Goal: Transaction & Acquisition: Purchase product/service

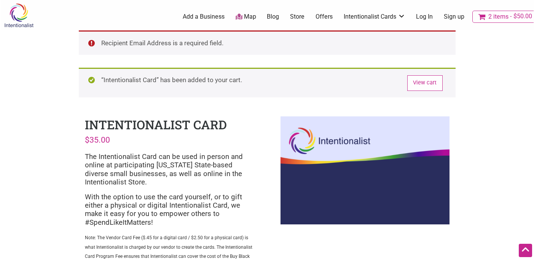
select select "Custom"
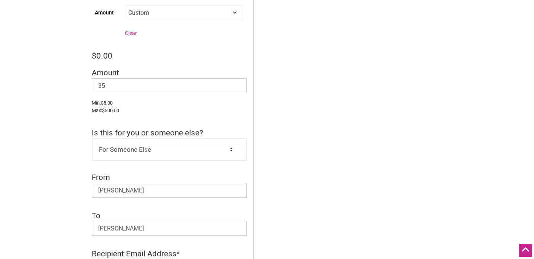
scroll to position [257, 0]
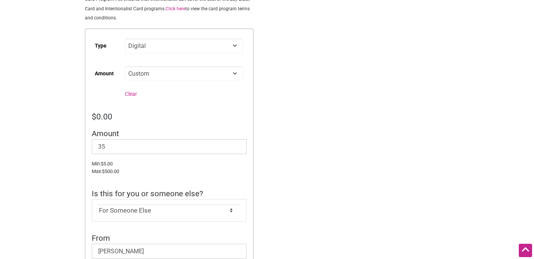
click at [241, 108] on form "Type Choose an option Digital Physical Amount Choose an option Custom 25 50 100…" at bounding box center [169, 230] width 169 height 403
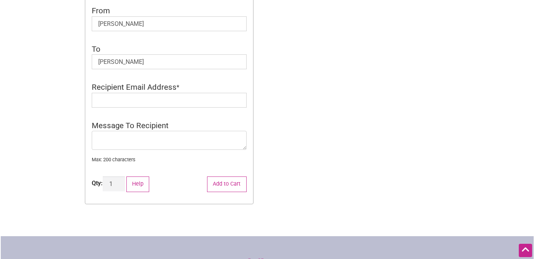
scroll to position [489, 0]
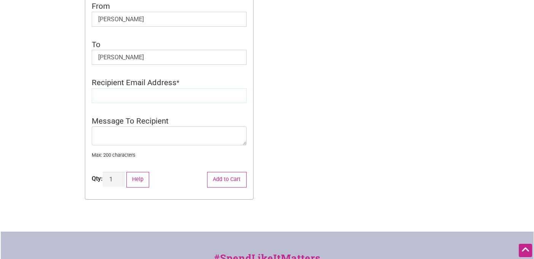
click at [183, 94] on input "Recipient Email Address" at bounding box center [169, 95] width 155 height 15
paste input "[EMAIL_ADDRESS][DOMAIN_NAME]"
click at [98, 96] on input "[EMAIL_ADDRESS][DOMAIN_NAME]" at bounding box center [169, 95] width 155 height 15
type input "[EMAIL_ADDRESS][DOMAIN_NAME]"
click at [162, 132] on textarea "Message To Recipient" at bounding box center [169, 135] width 155 height 19
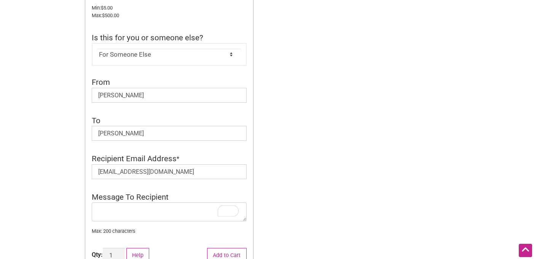
scroll to position [420, 0]
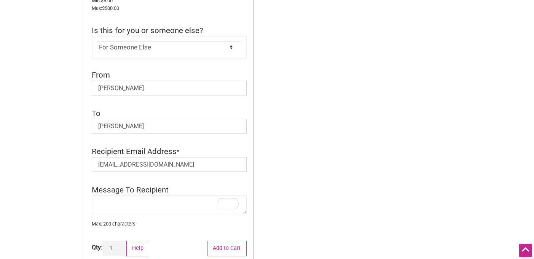
click at [162, 202] on textarea "To enrich screen reader interactions, please activate Accessibility in Grammarl…" at bounding box center [169, 204] width 155 height 19
type textarea "Thank you so much for everything!"
click at [328, 166] on div "Intentionalist Spend like it matters 2 Add a Business Map Blog Store Offers Int…" at bounding box center [267, 36] width 533 height 912
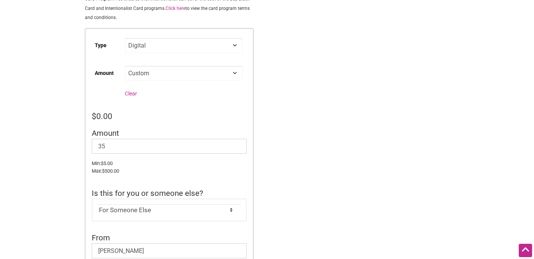
scroll to position [264, 0]
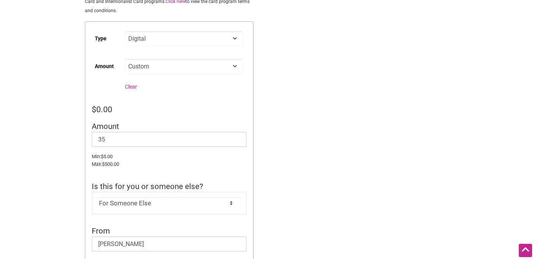
click at [152, 68] on select "Choose an option Custom 25 50 100 150 200 250 500" at bounding box center [184, 66] width 118 height 15
select select "25"
click at [125, 60] on select "Choose an option Custom 25 50 100 150 200 250 500" at bounding box center [184, 66] width 118 height 15
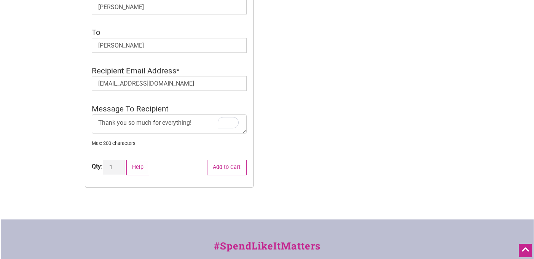
scroll to position [460, 0]
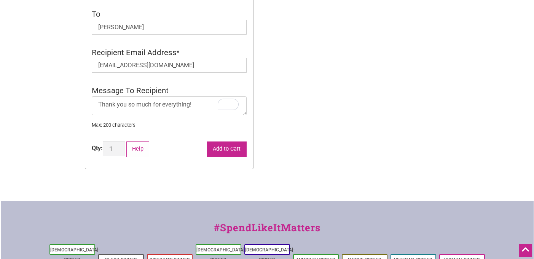
click at [225, 153] on button "Add to Cart" at bounding box center [227, 150] width 40 height 16
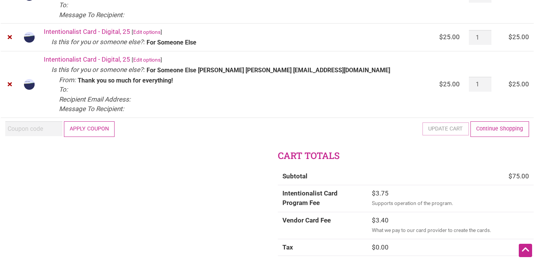
scroll to position [38, 0]
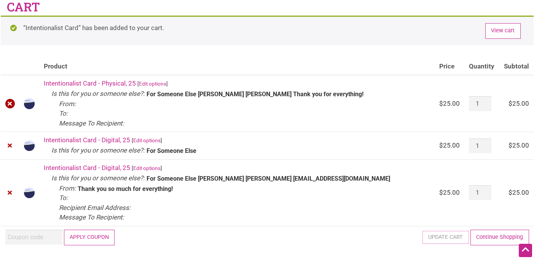
click at [11, 102] on link "×" at bounding box center [10, 104] width 10 height 10
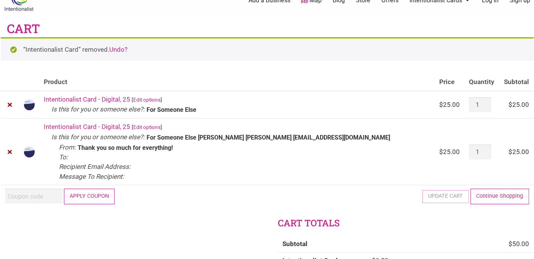
scroll to position [16, 0]
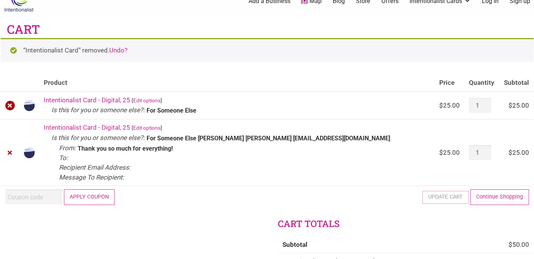
click at [9, 105] on link "×" at bounding box center [10, 106] width 10 height 10
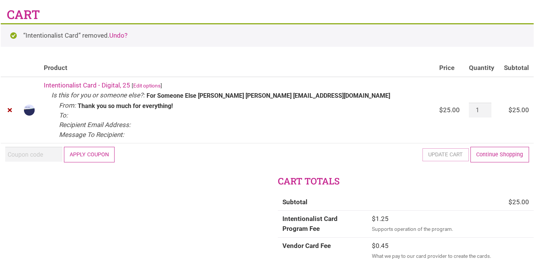
scroll to position [30, 0]
click at [489, 155] on link "Continue Shopping" at bounding box center [499, 155] width 59 height 16
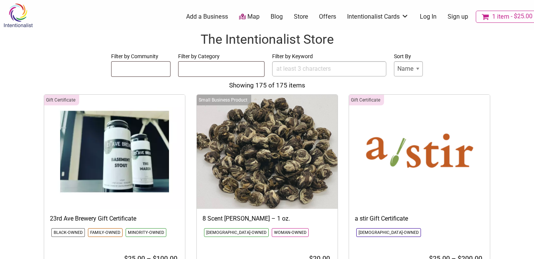
select select
click at [497, 14] on span "1 item" at bounding box center [500, 17] width 17 height 6
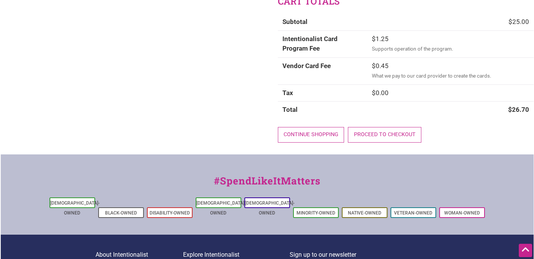
scroll to position [172, 0]
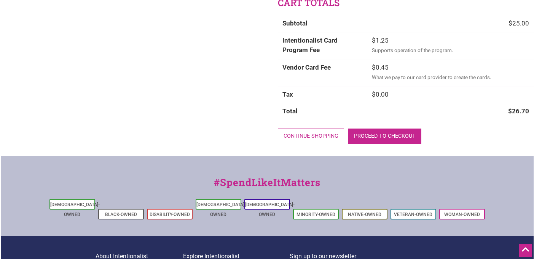
click at [382, 137] on link "Proceed to checkout" at bounding box center [384, 137] width 73 height 16
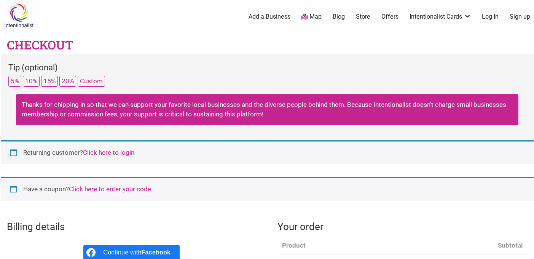
select select "WA"
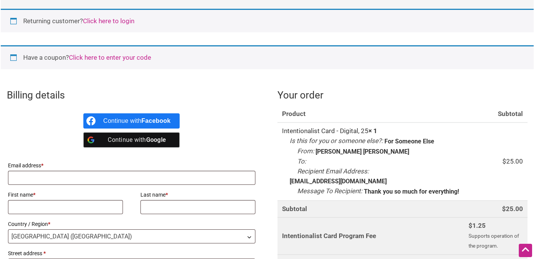
scroll to position [159, 0]
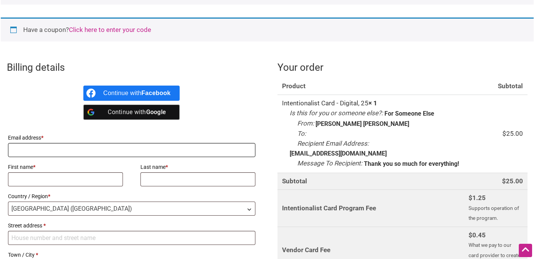
click at [225, 150] on input "Email address *" at bounding box center [132, 150] width 248 height 14
type input "[EMAIL_ADDRESS][DOMAIN_NAME]"
type input "Rogena"
type input "Abdelrahman"
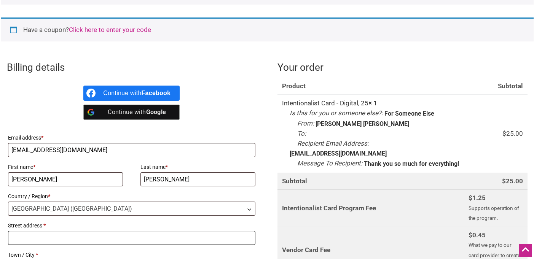
type input "7382 Dancy Road"
type input "San Diego"
select select "CA"
type input "92126"
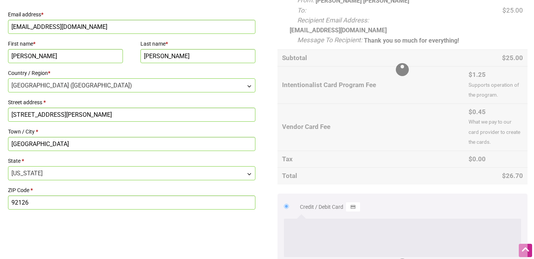
scroll to position [254, 0]
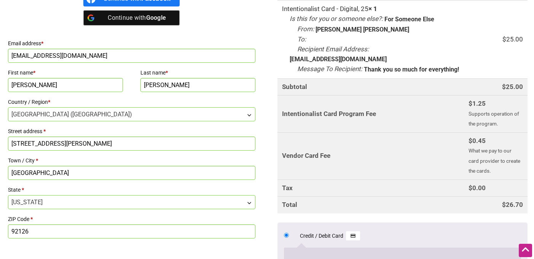
drag, startPoint x: 71, startPoint y: 141, endPoint x: -2, endPoint y: 140, distance: 73.4
type input "[STREET_ADDRESS]"
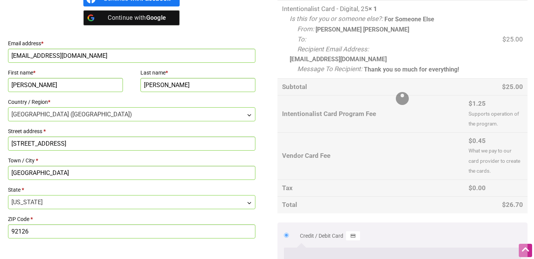
click at [45, 176] on input "San Diego" at bounding box center [132, 173] width 248 height 14
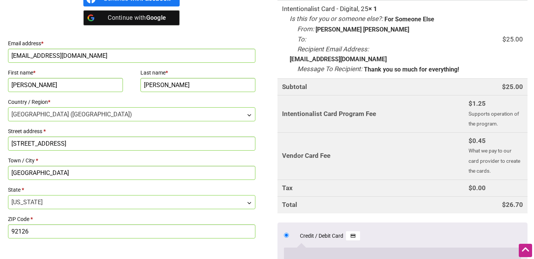
type input "Las Cruces"
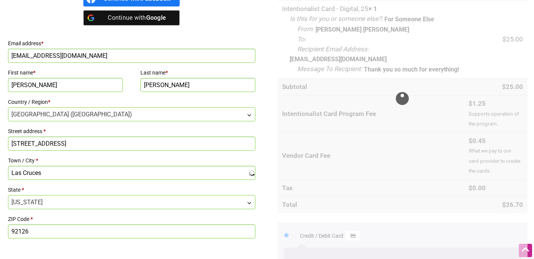
click at [40, 205] on span "California" at bounding box center [131, 202] width 247 height 13
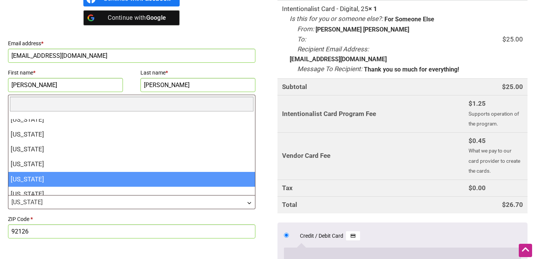
scroll to position [443, 0]
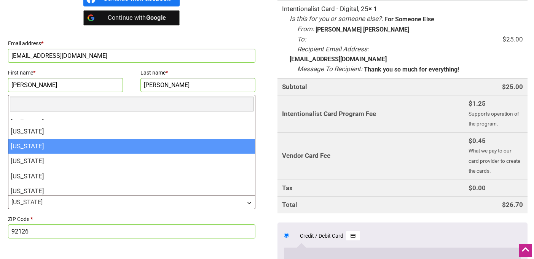
select select "NM"
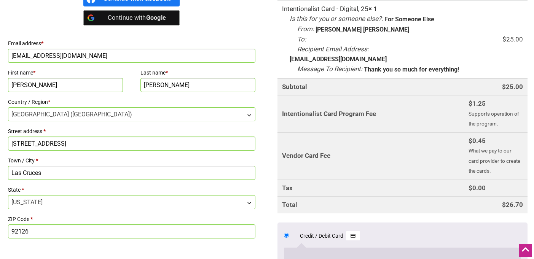
drag, startPoint x: 33, startPoint y: 229, endPoint x: -6, endPoint y: 230, distance: 39.2
type input "88011"
click at [266, 191] on div "Billing details Continue with Facebook Continue with Google Email address * rog…" at bounding box center [267, 167] width 533 height 414
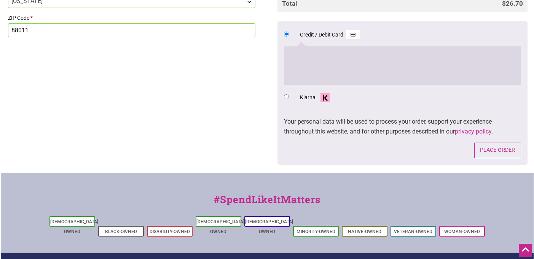
scroll to position [457, 0]
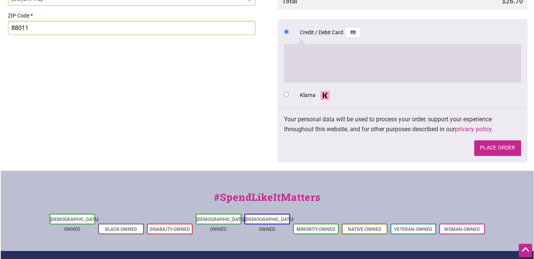
click at [504, 150] on button "Place order" at bounding box center [497, 148] width 47 height 16
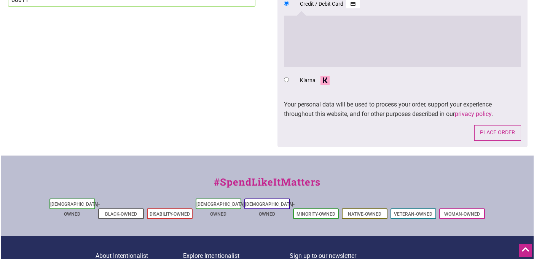
scroll to position [528, 0]
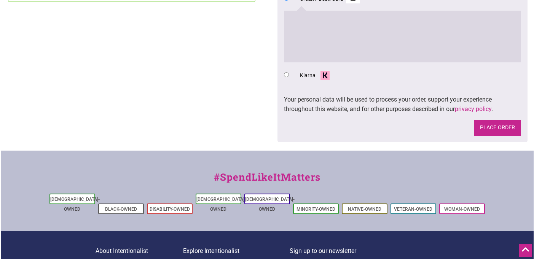
click at [498, 126] on button "Place order" at bounding box center [497, 128] width 47 height 16
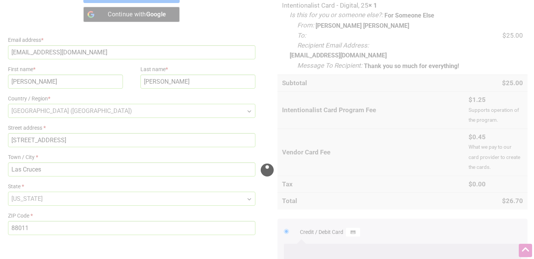
scroll to position [296, 0]
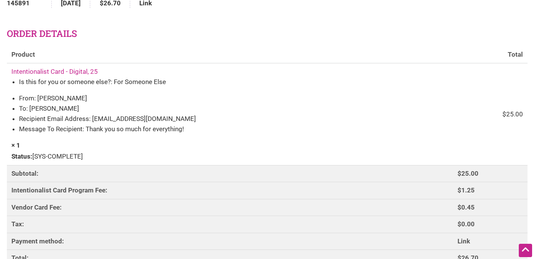
scroll to position [78, 0]
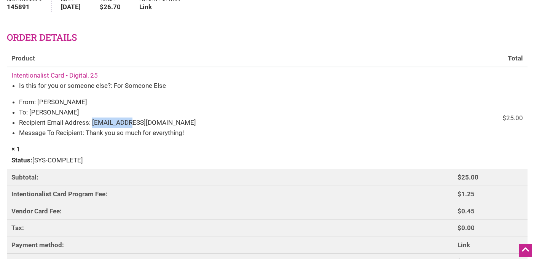
drag, startPoint x: 129, startPoint y: 123, endPoint x: 92, endPoint y: 120, distance: 37.4
click at [92, 120] on li "Recipient Email Address: [EMAIL_ADDRESS][DOMAIN_NAME]" at bounding box center [234, 123] width 430 height 10
copy span "[EMAIL_ADDRESS][DOMAIN_NAME]"
